Goal: Navigation & Orientation: Find specific page/section

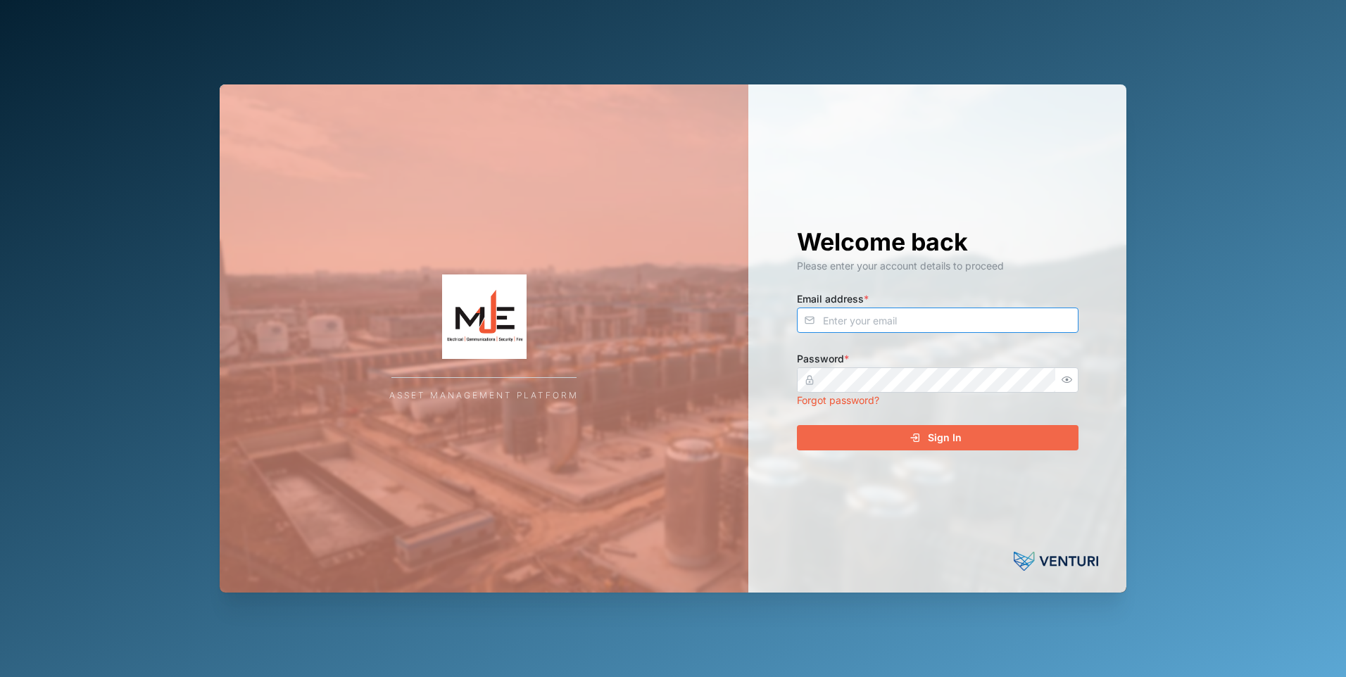
type input "[EMAIL_ADDRESS][DOMAIN_NAME]"
click at [920, 432] on div "Sign In" at bounding box center [935, 438] width 259 height 24
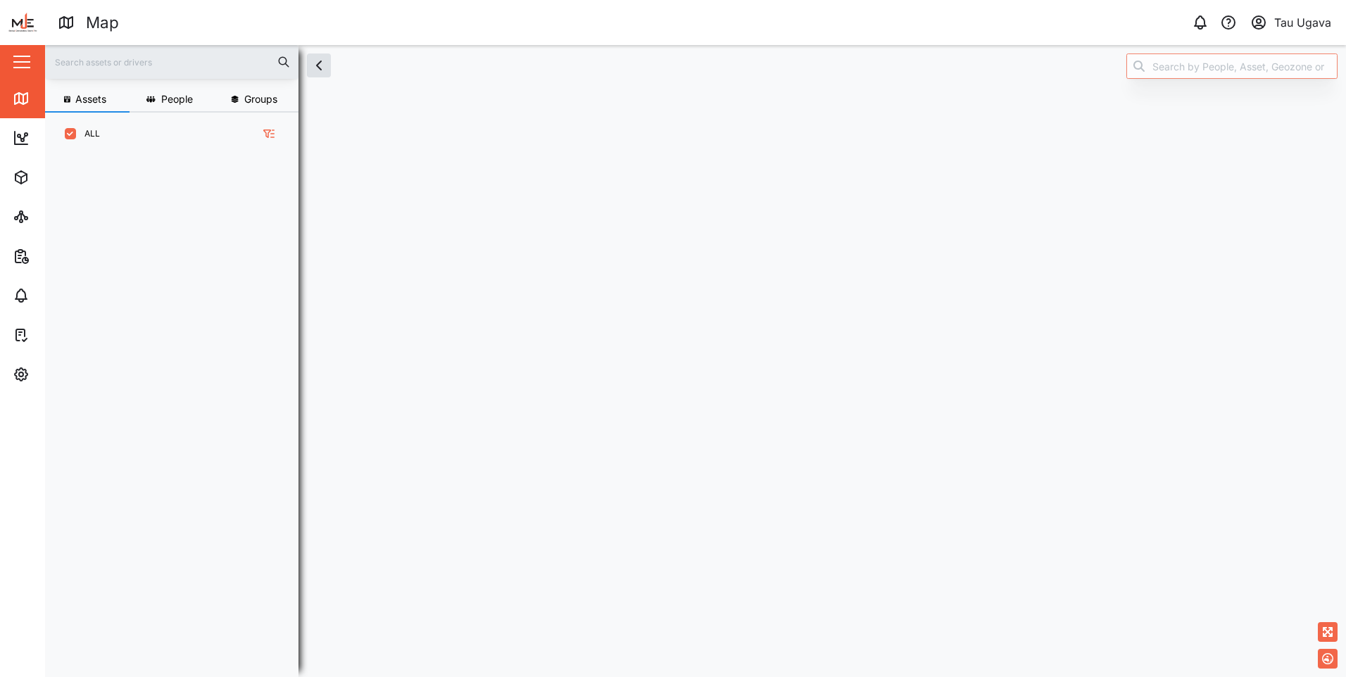
scroll to position [505, 220]
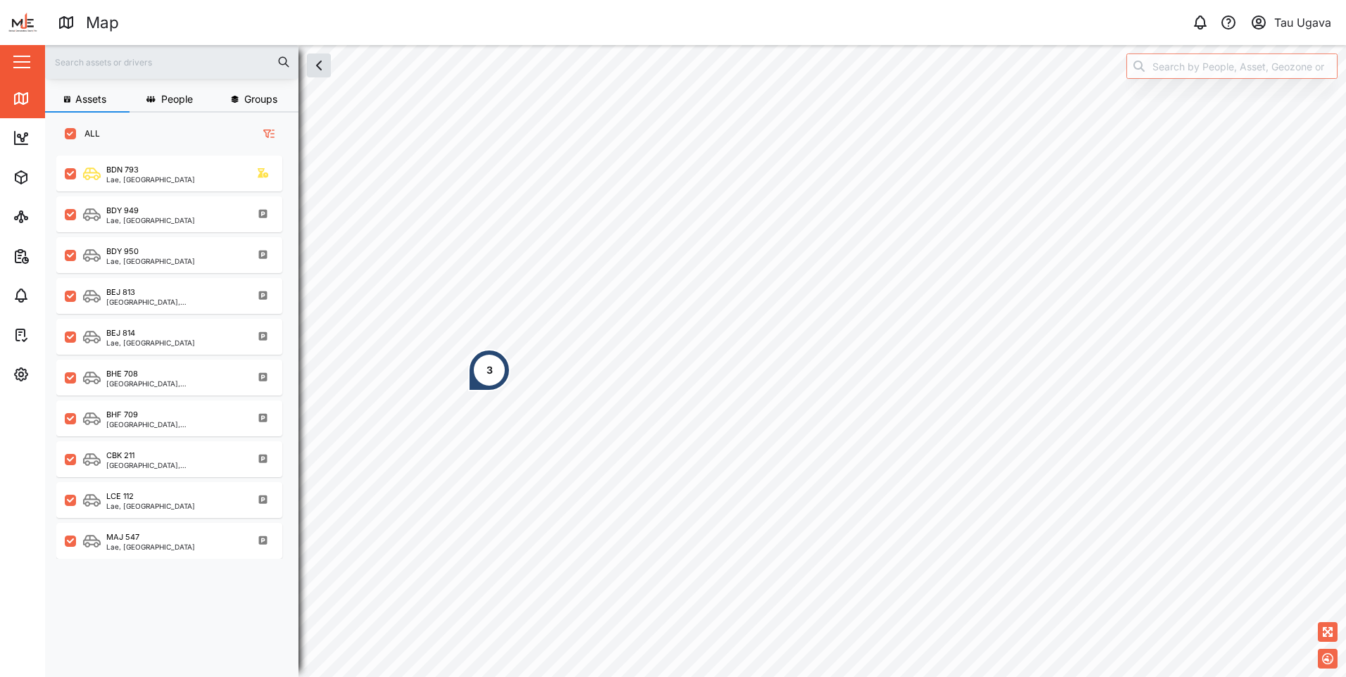
click at [757, 45] on div "3" at bounding box center [695, 45] width 1301 height 0
